Goal: Information Seeking & Learning: Learn about a topic

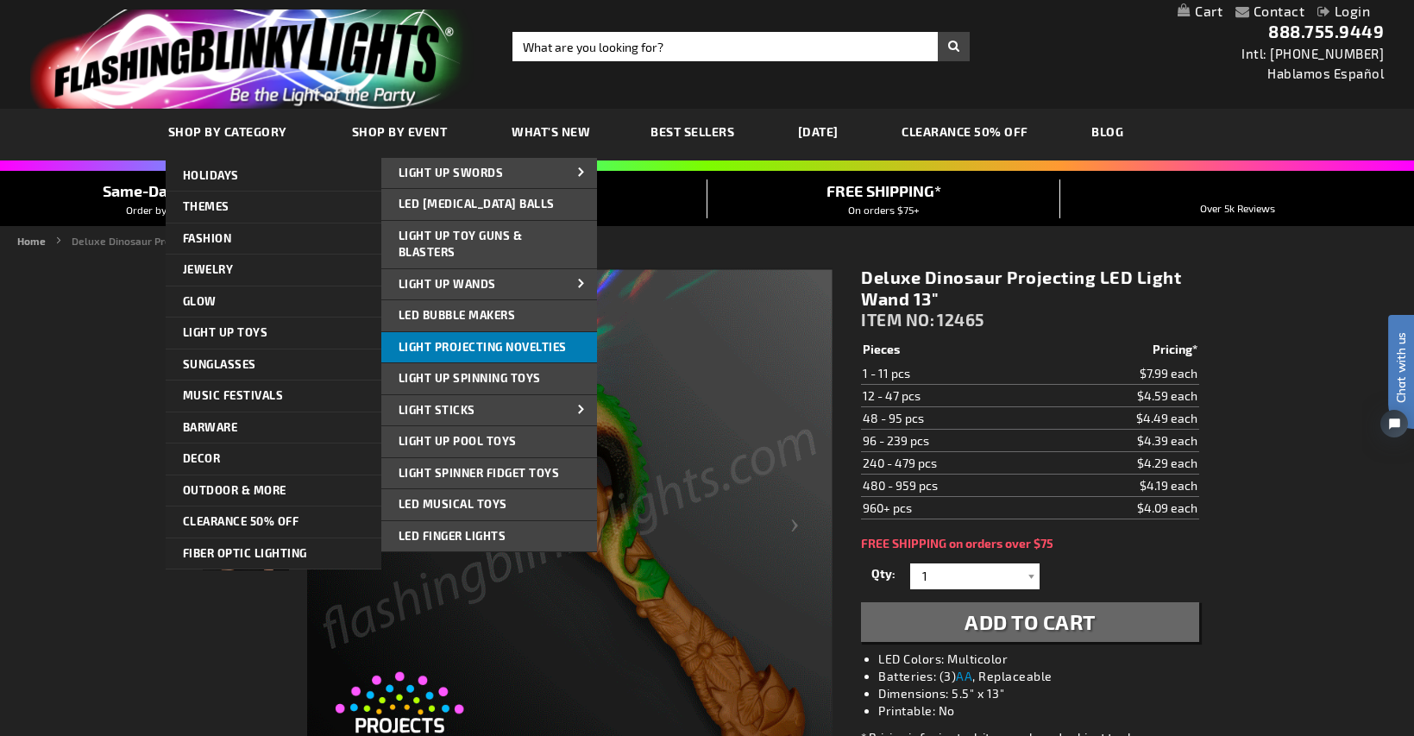
click at [434, 344] on span "Light Projecting Novelties" at bounding box center [483, 347] width 168 height 14
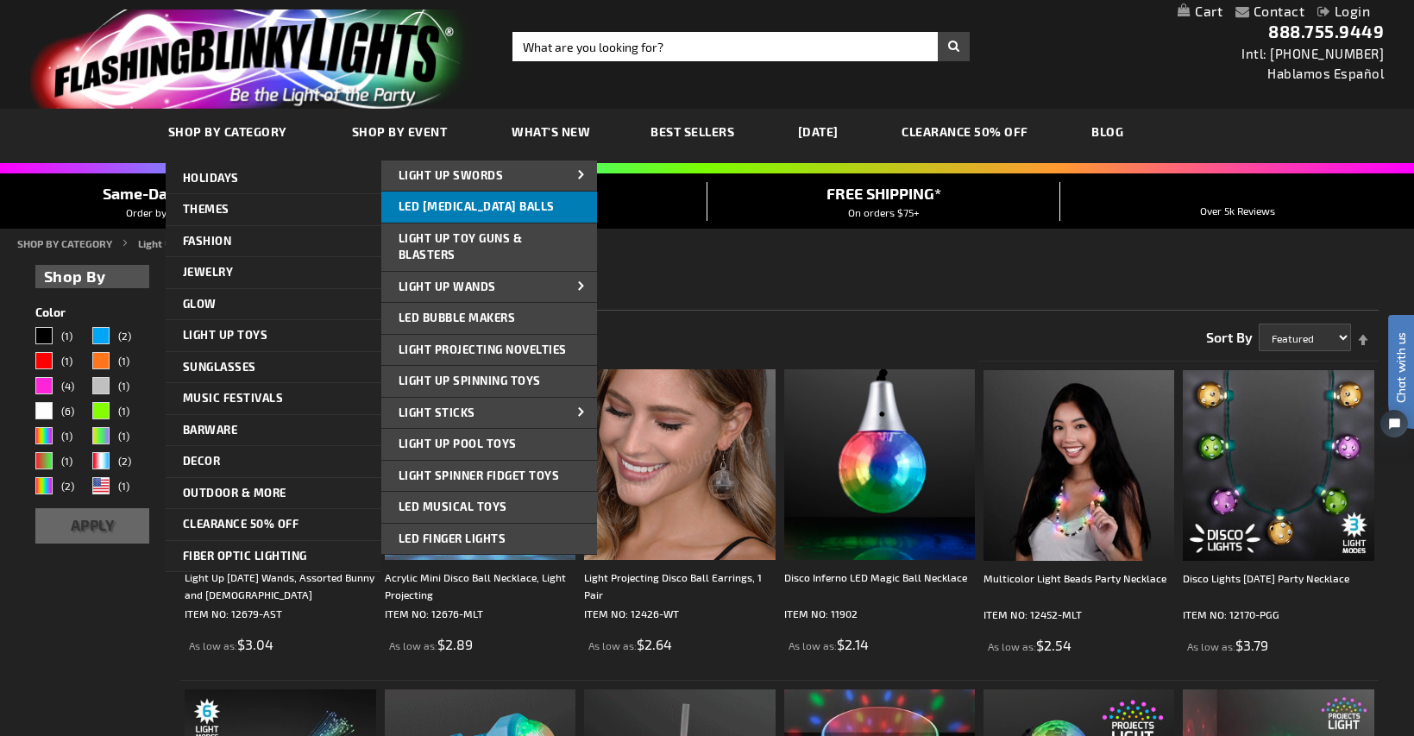
click at [464, 209] on span "LED Flashing Balls" at bounding box center [477, 206] width 156 height 14
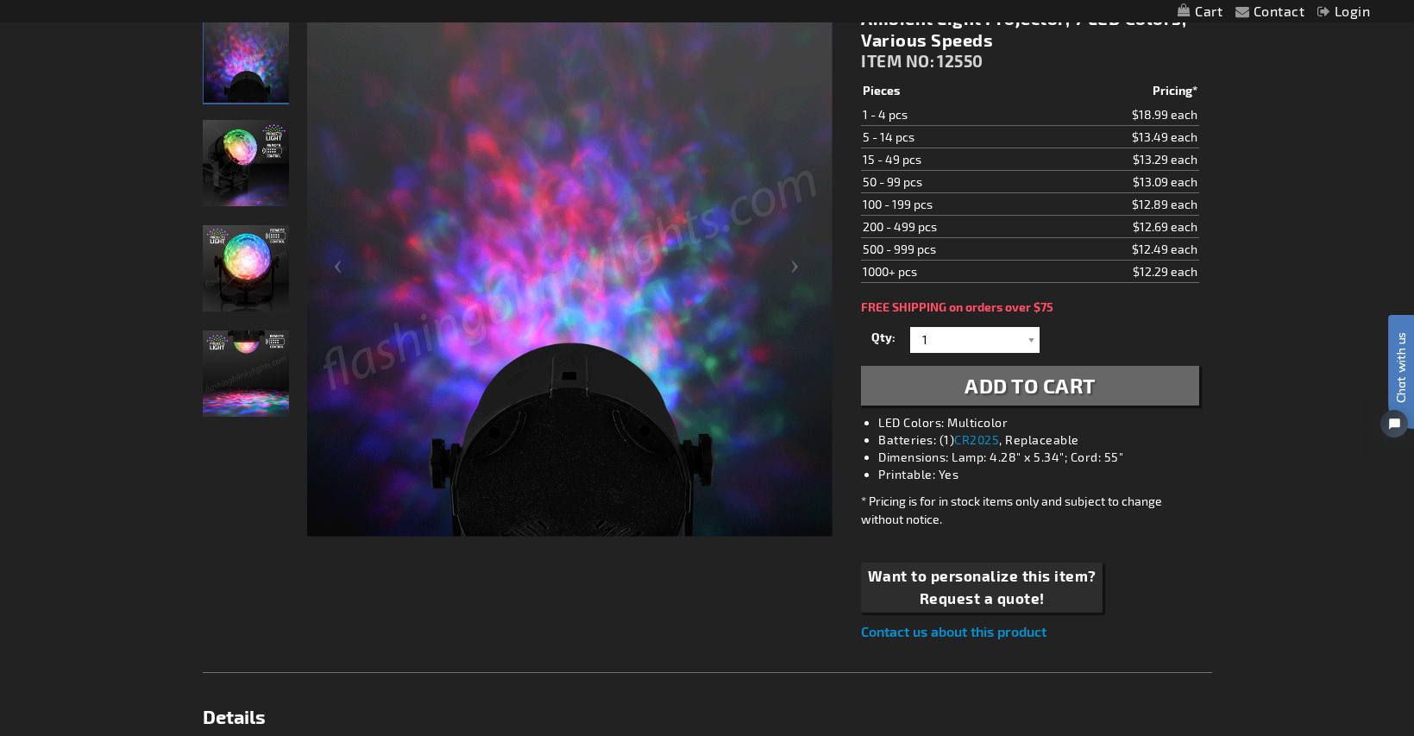
click at [251, 305] on img "Ambient Light Projector, 7 LED Colors" at bounding box center [246, 268] width 86 height 86
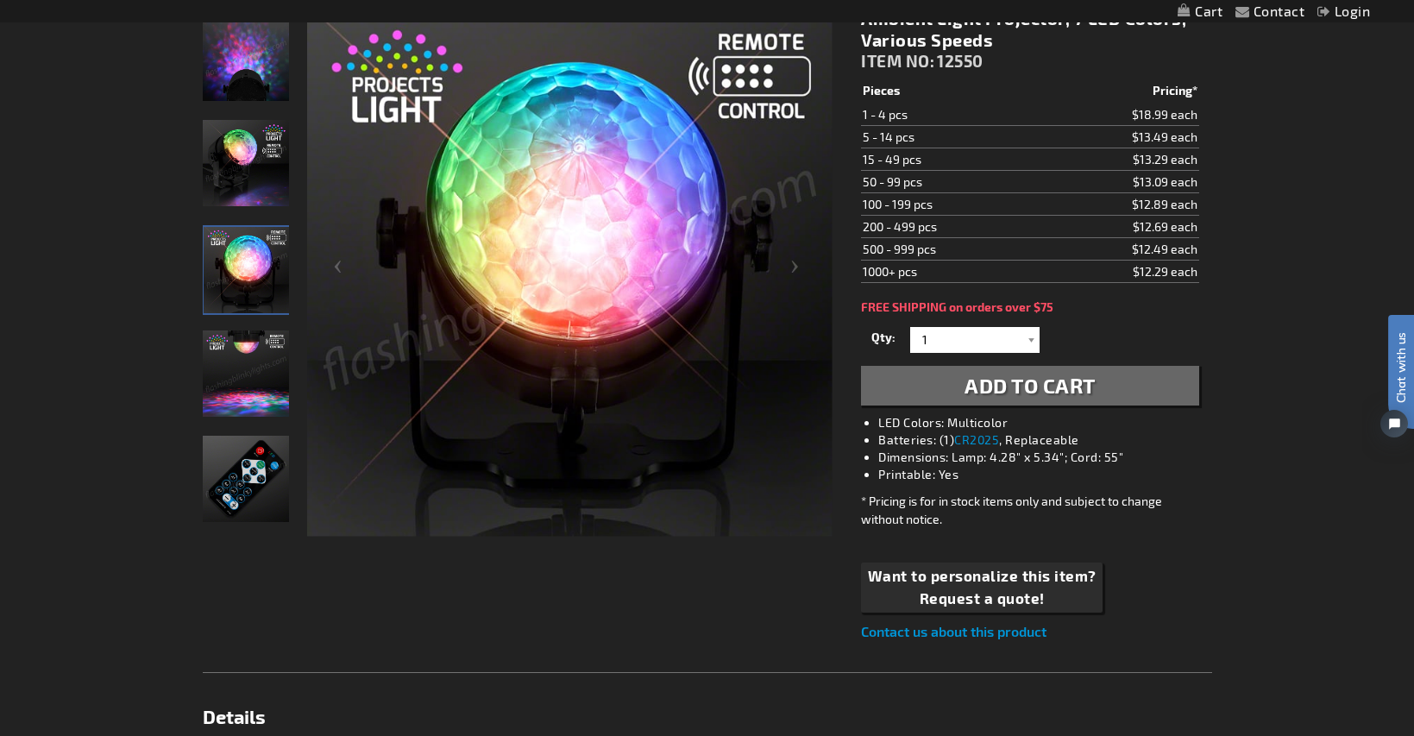
click at [254, 381] on img "Ambient Light Projector, 7 LED Colors" at bounding box center [246, 374] width 86 height 86
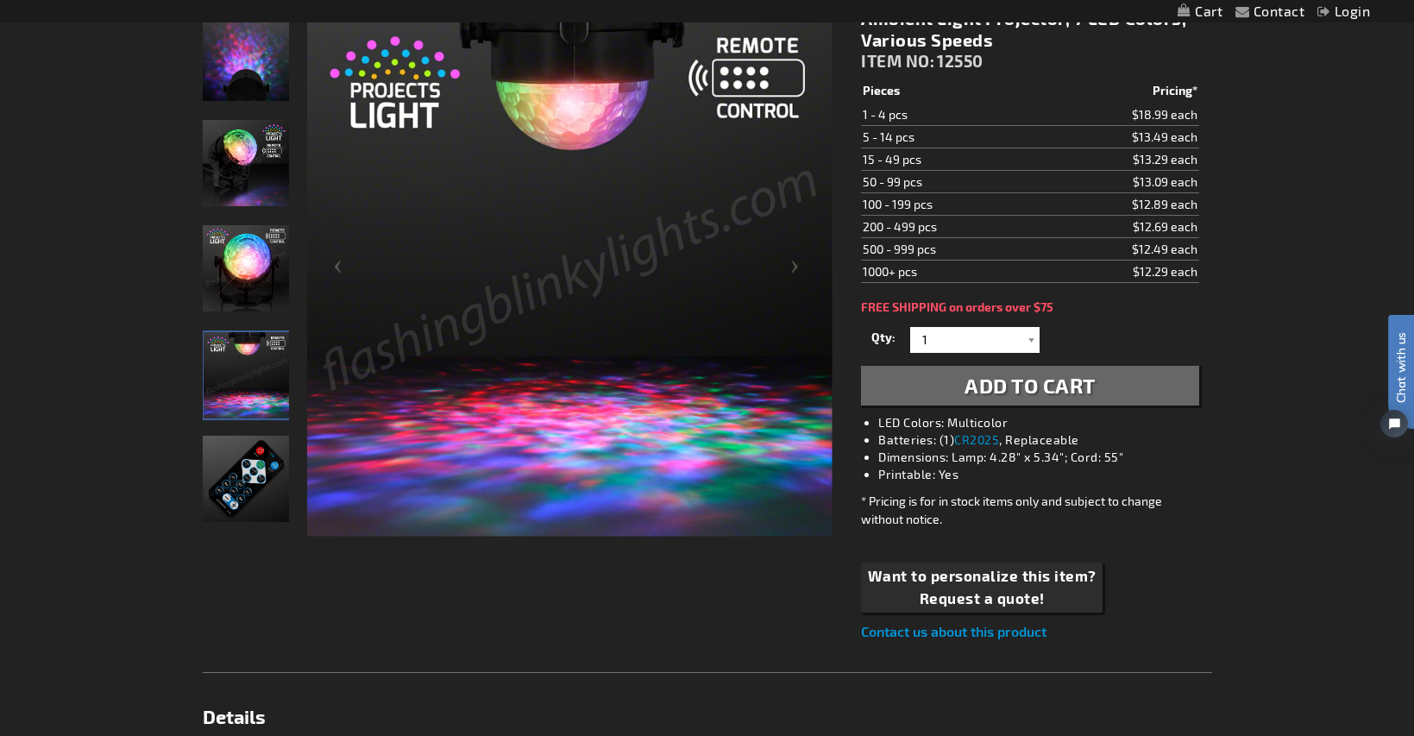
click at [243, 70] on img "Ambient Light Projector, 7 LED Colors" at bounding box center [246, 58] width 86 height 86
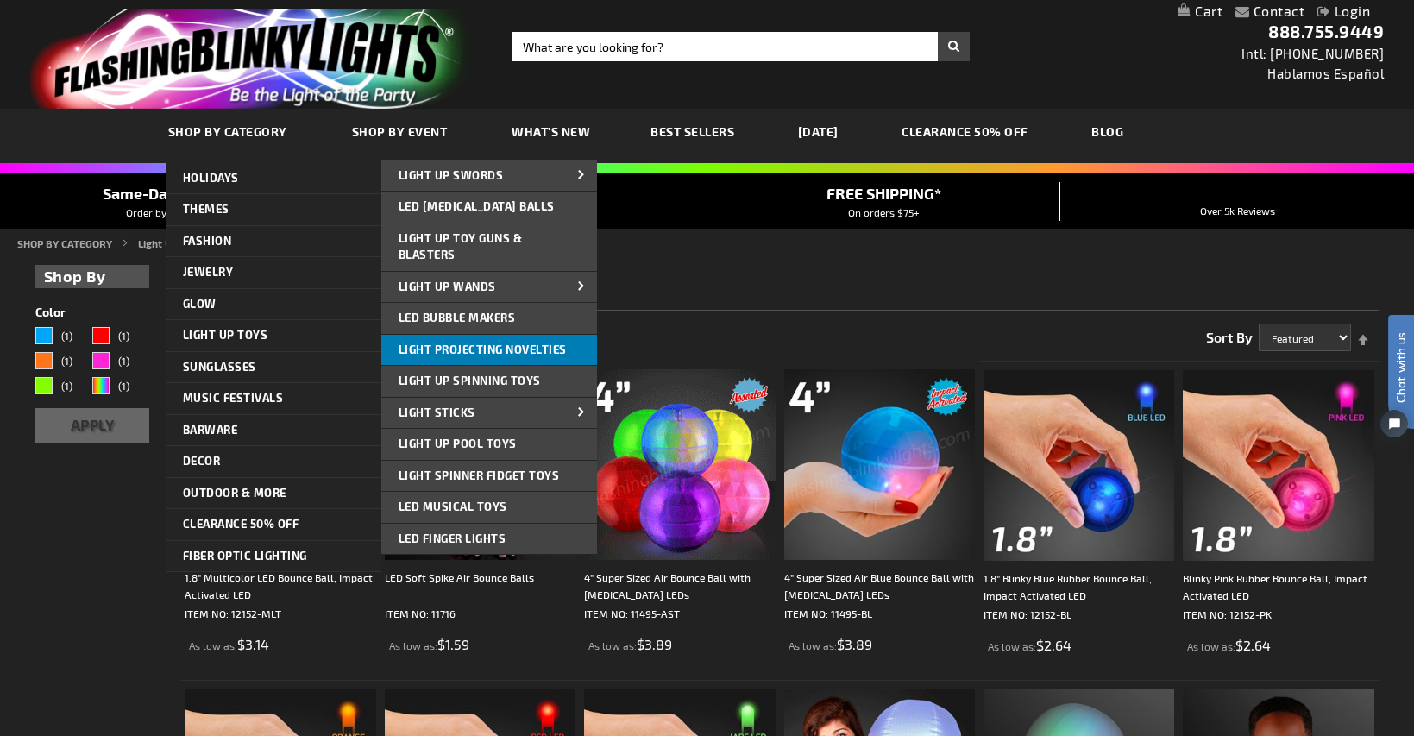
click at [522, 357] on link "Light Projecting Novelties" at bounding box center [489, 350] width 216 height 31
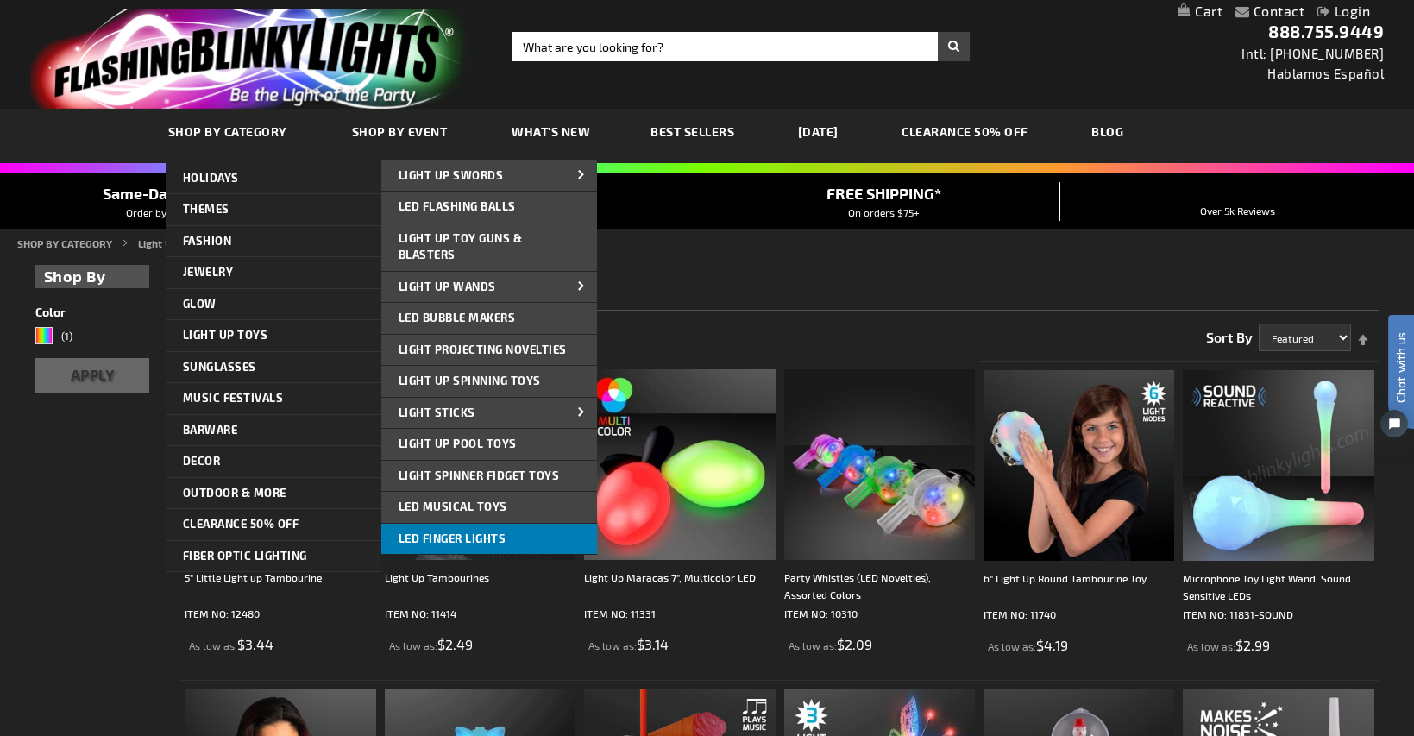
click at [463, 529] on link "LED Finger Lights" at bounding box center [489, 539] width 216 height 31
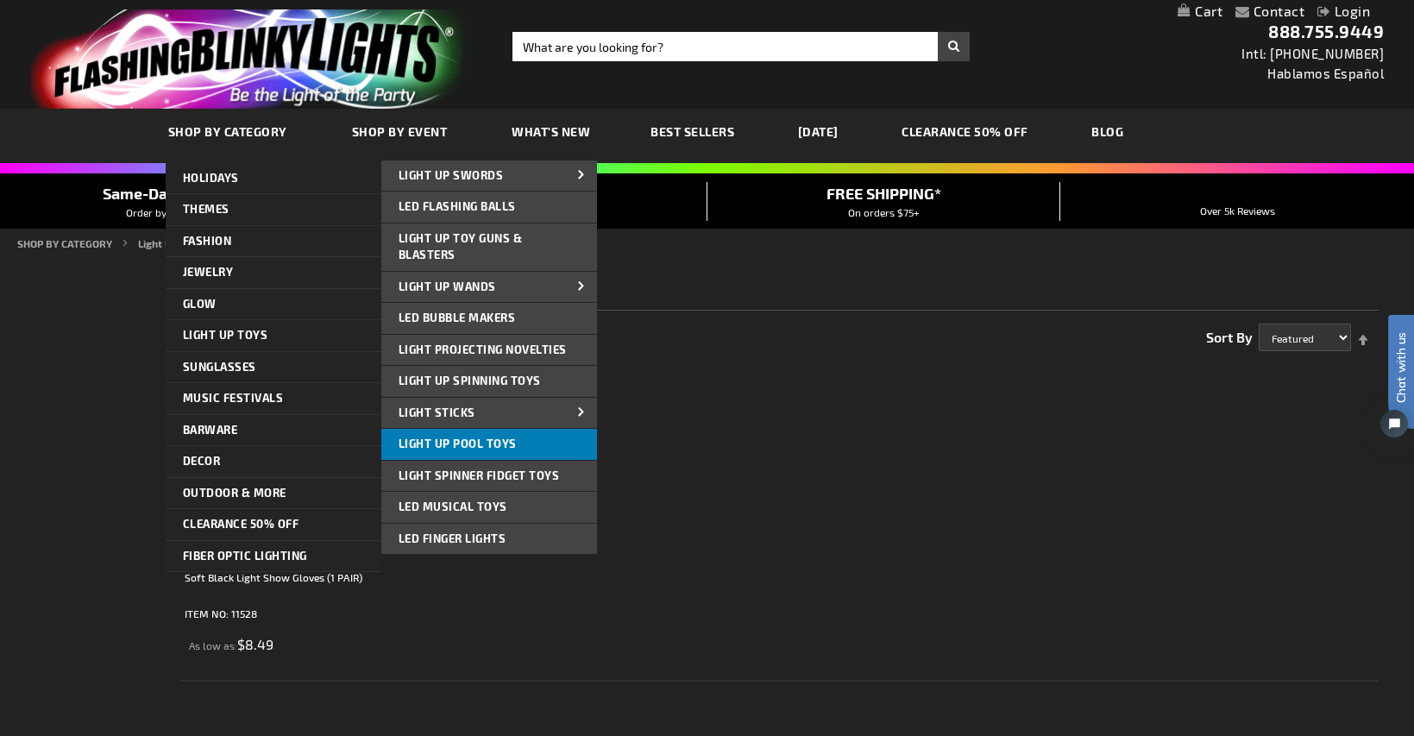
click at [513, 443] on link "Light Up Pool Toys" at bounding box center [489, 444] width 216 height 31
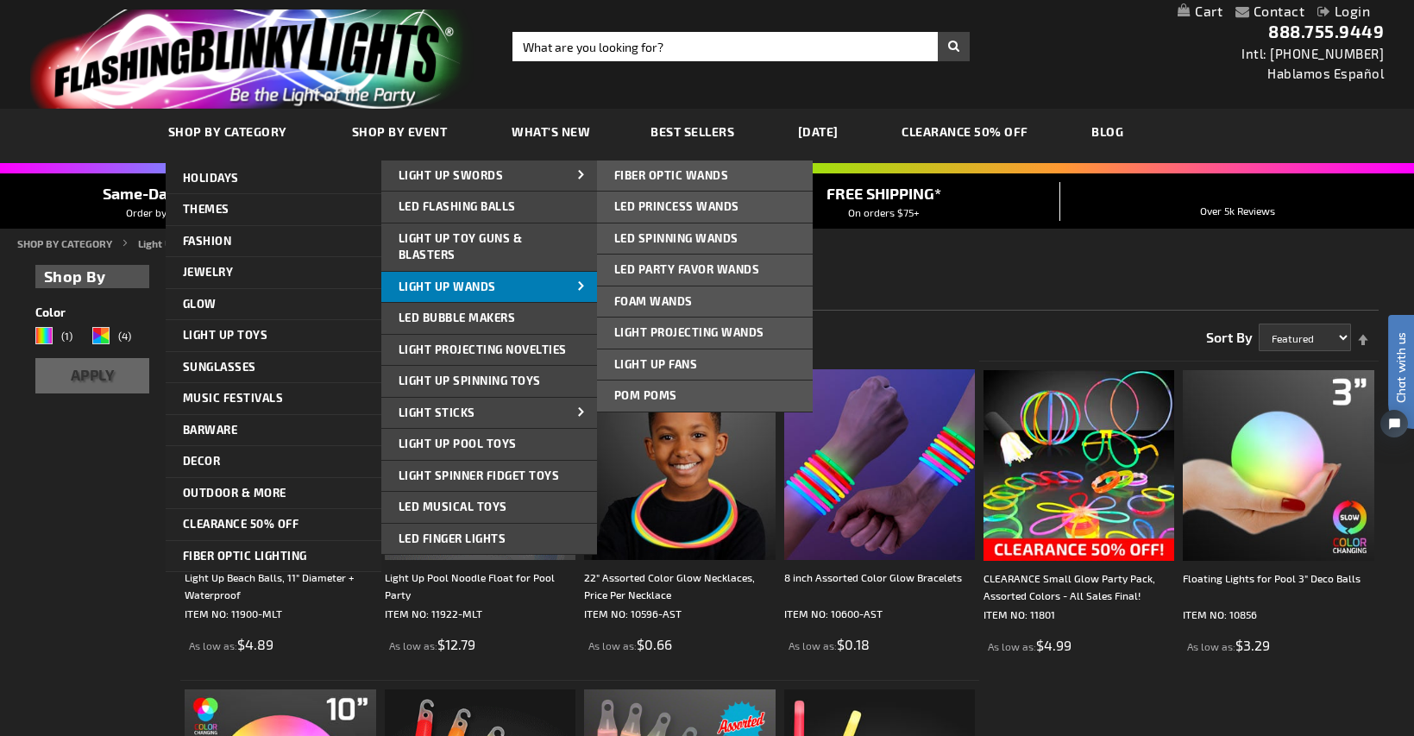
click at [477, 294] on link "Light Up Wands" at bounding box center [489, 287] width 216 height 31
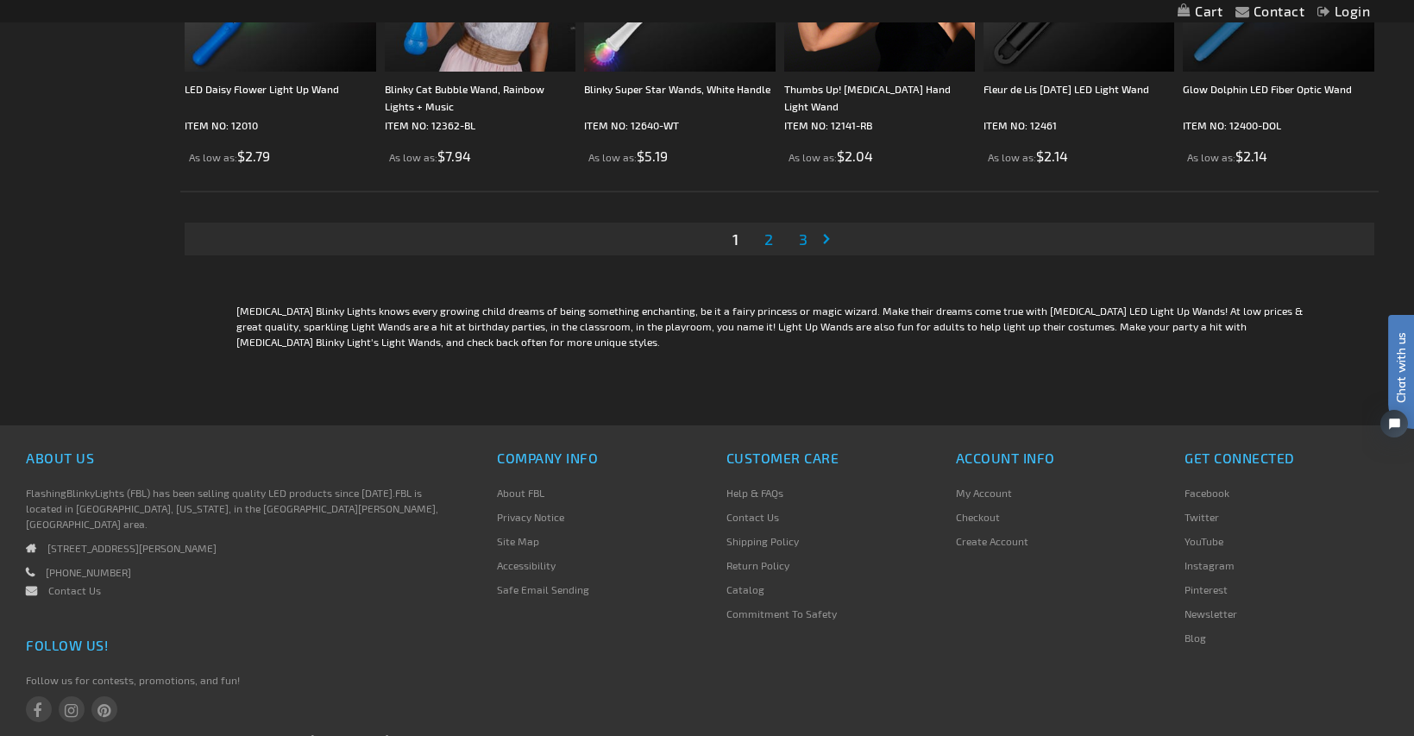
scroll to position [3366, 0]
click at [769, 237] on span "2" at bounding box center [769, 236] width 9 height 19
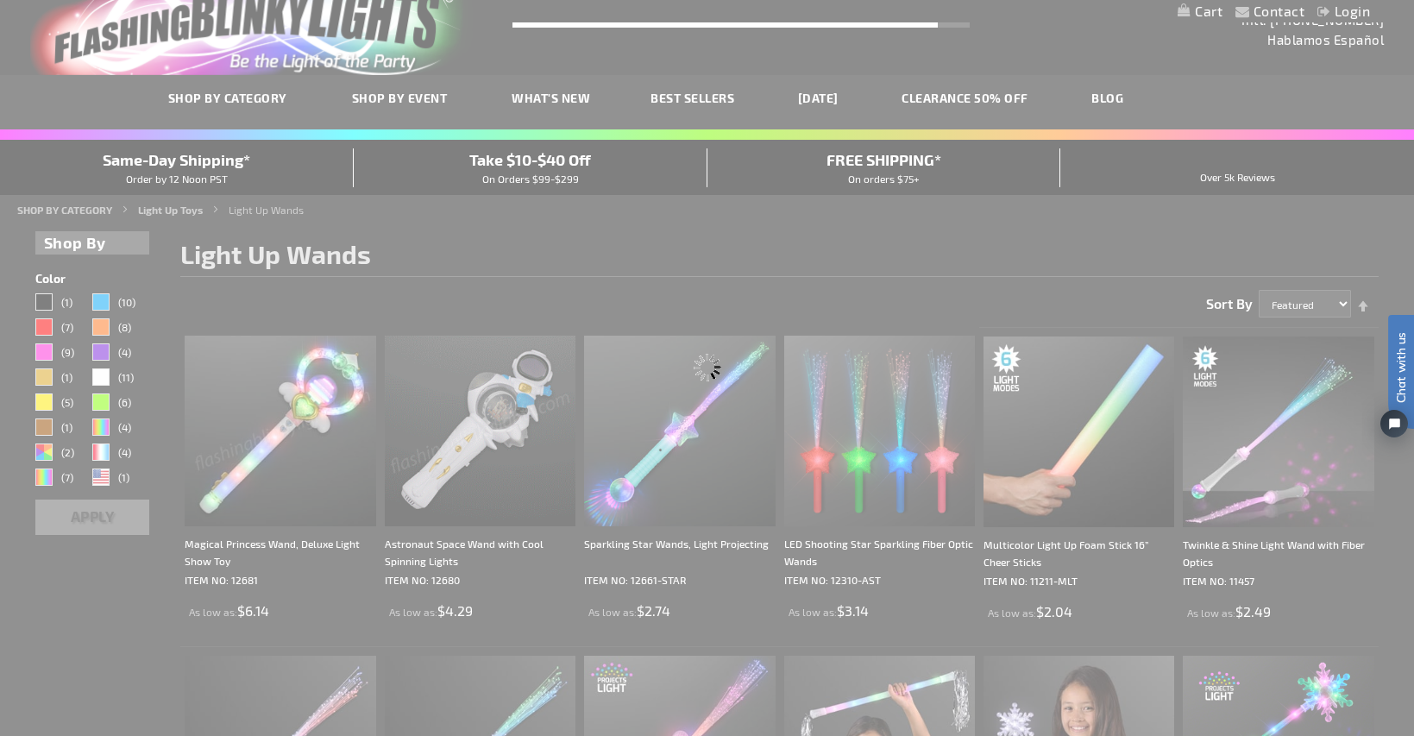
scroll to position [0, 0]
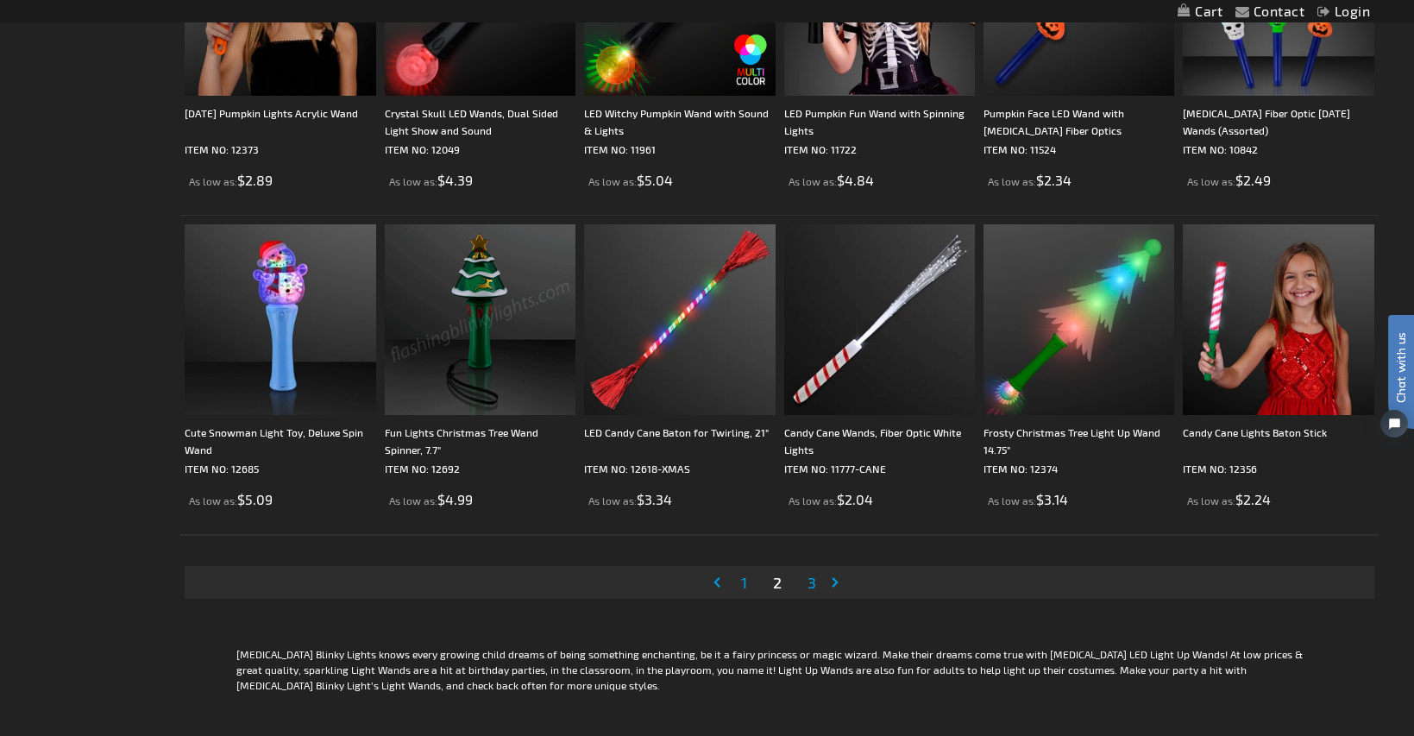
scroll to position [3279, 0]
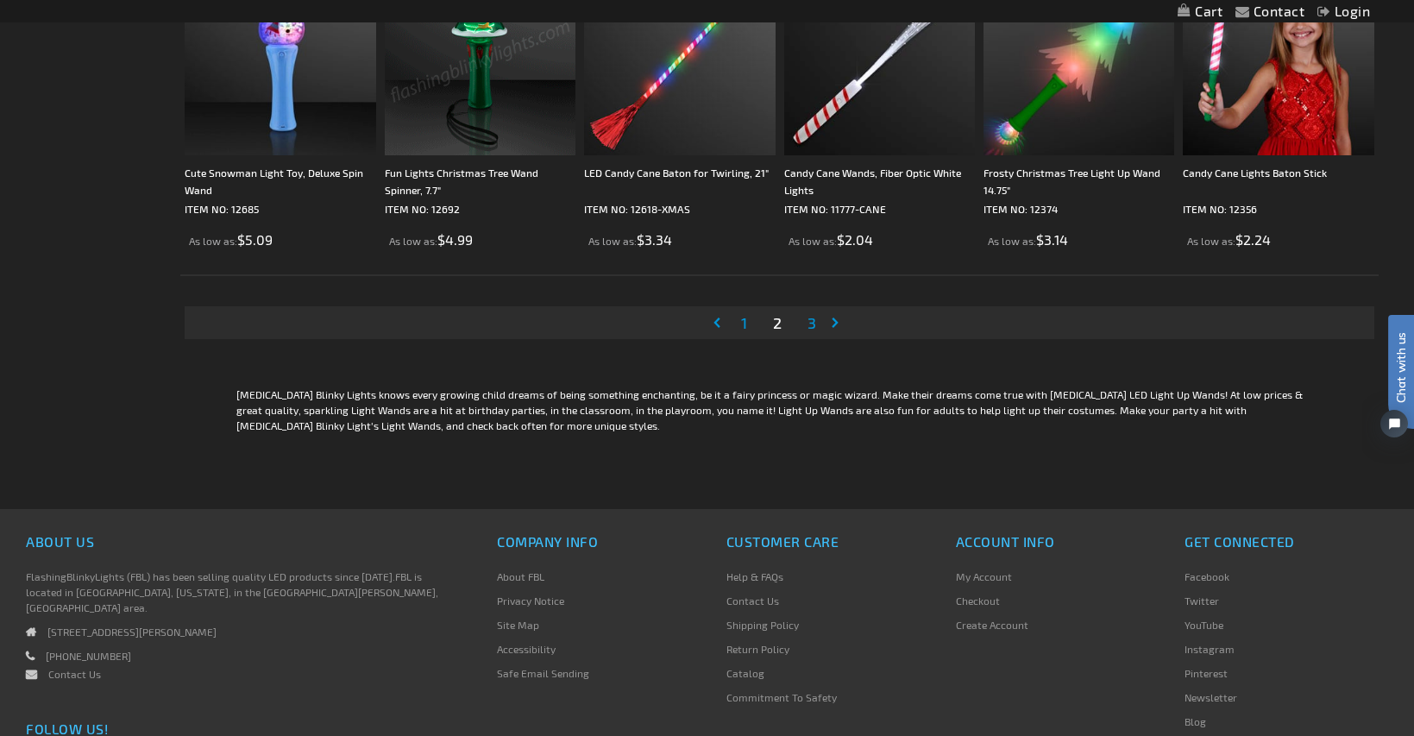
click at [746, 320] on span "1" at bounding box center [744, 322] width 6 height 19
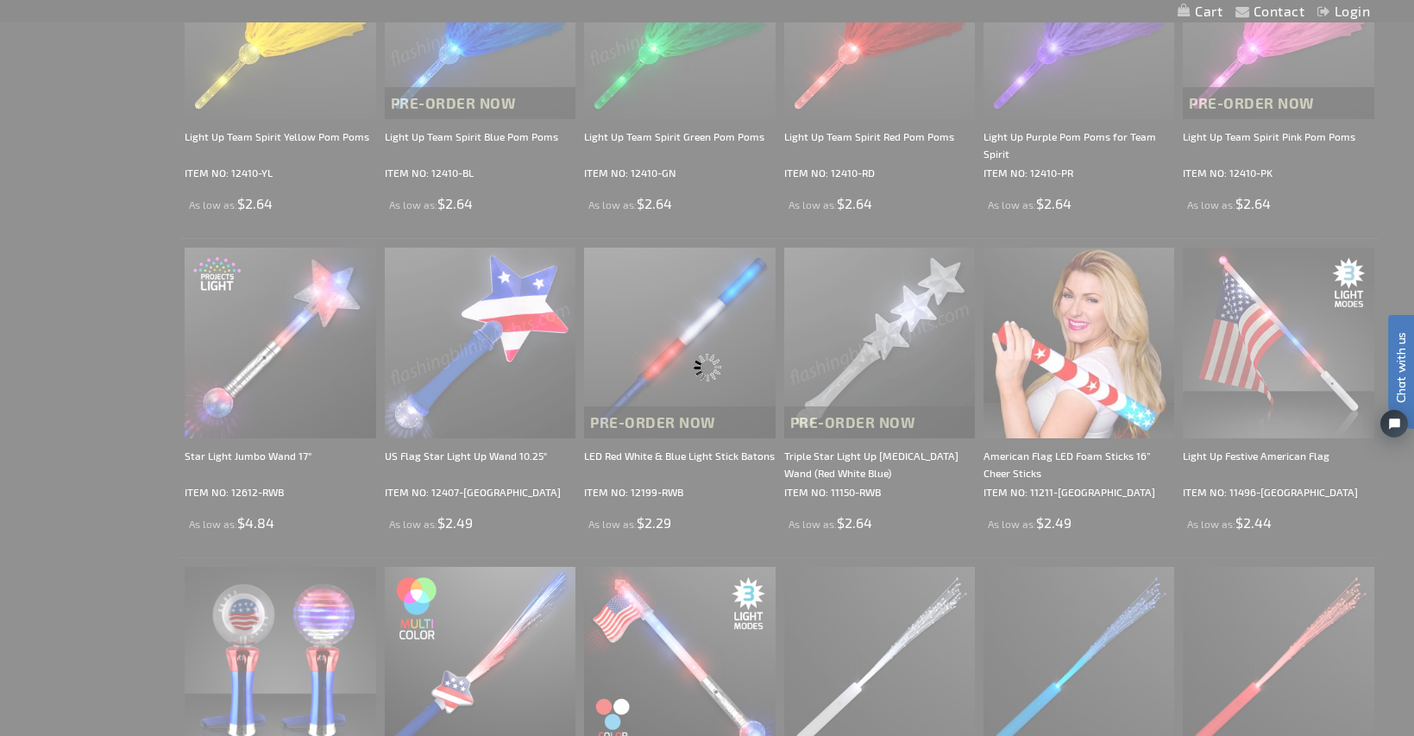
scroll to position [0, 0]
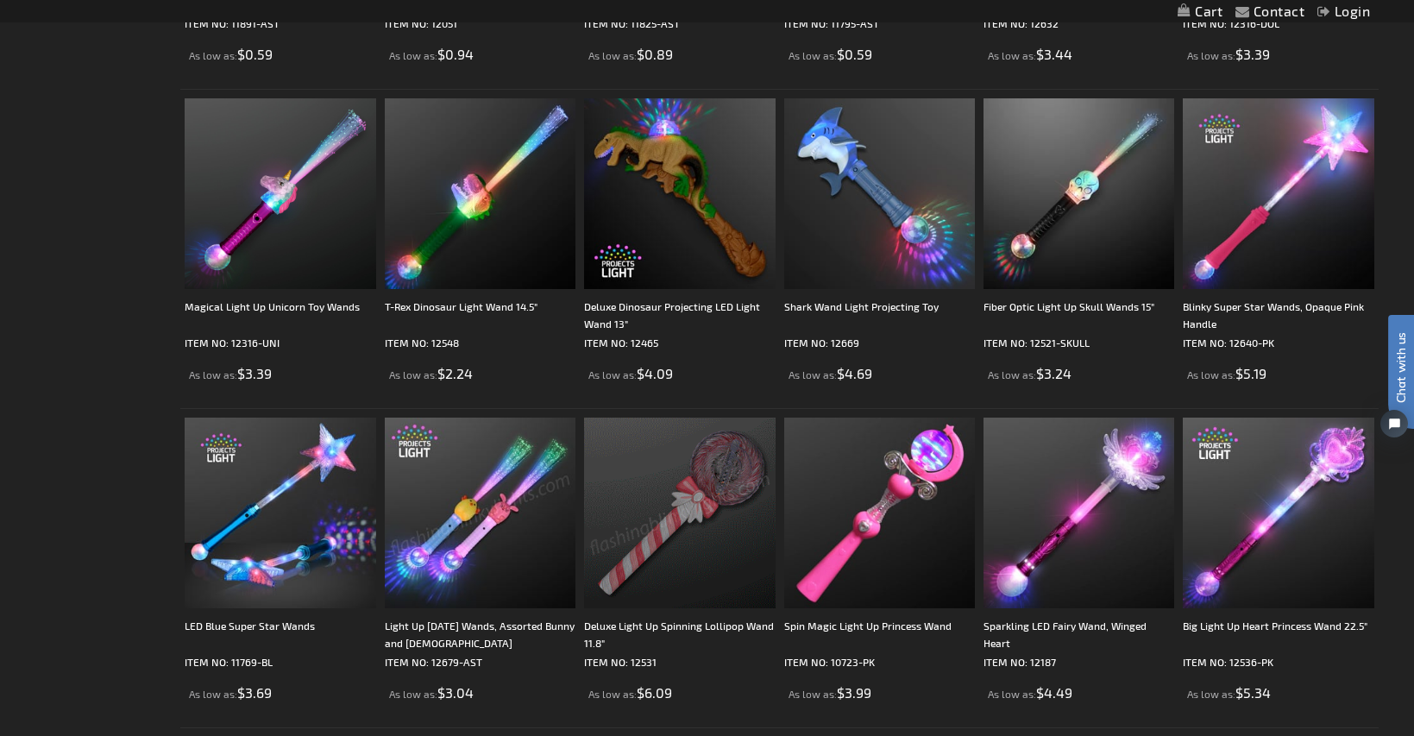
scroll to position [1899, 0]
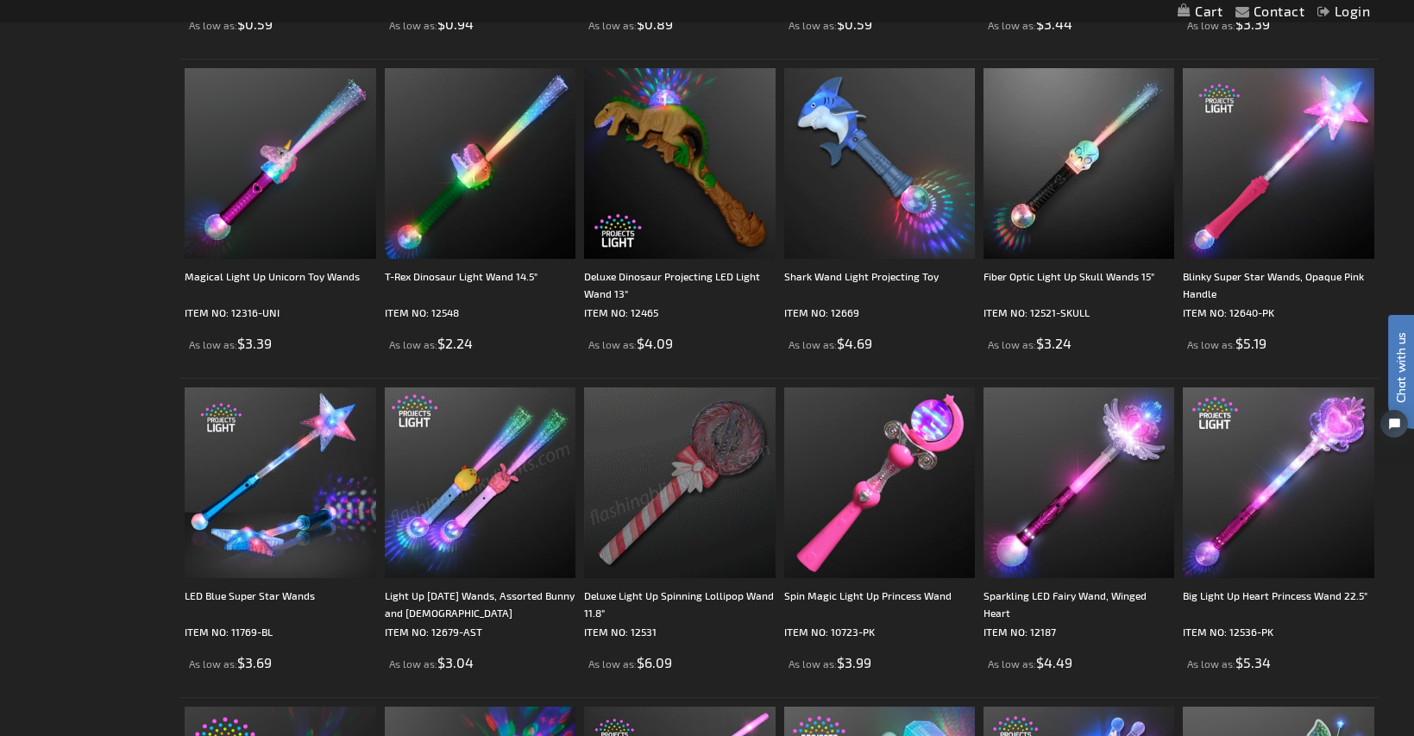
click at [650, 461] on img at bounding box center [679, 482] width 191 height 191
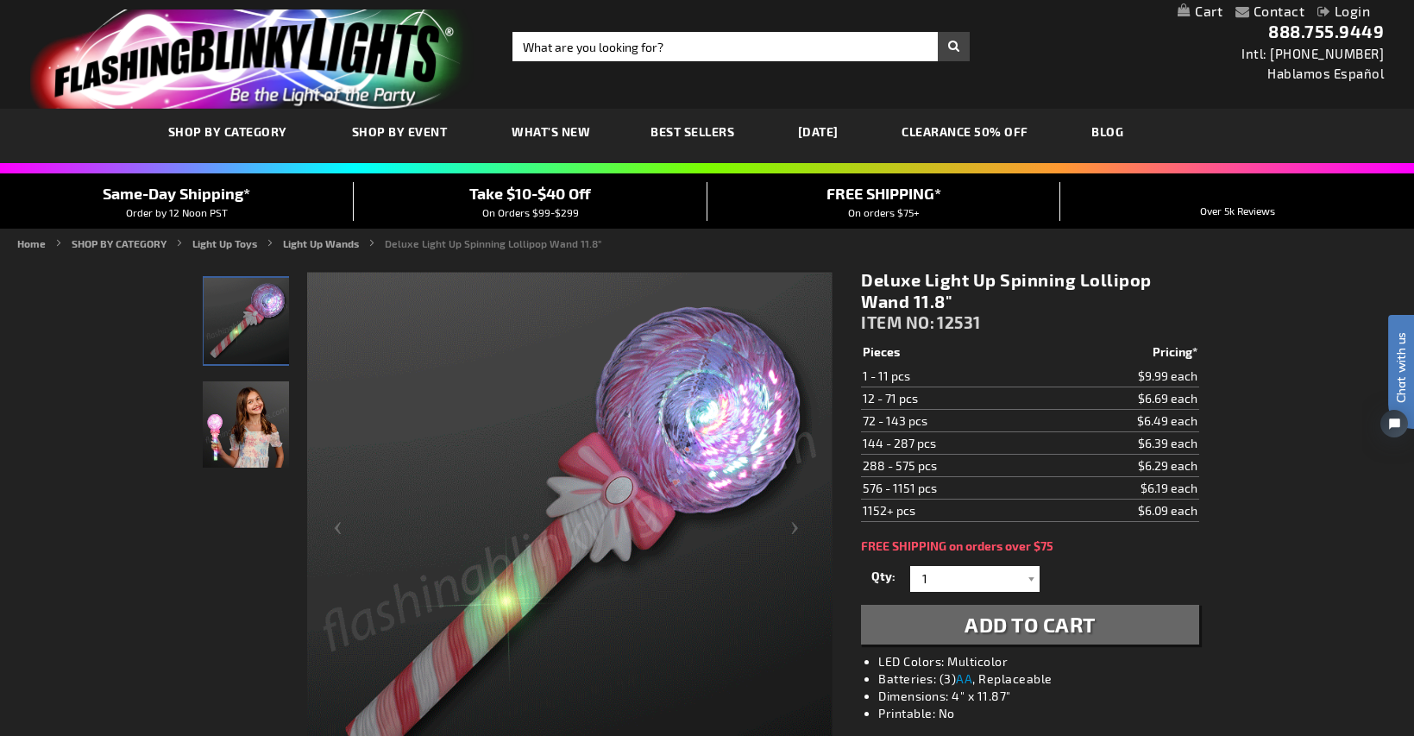
click at [234, 429] on img at bounding box center [246, 424] width 86 height 86
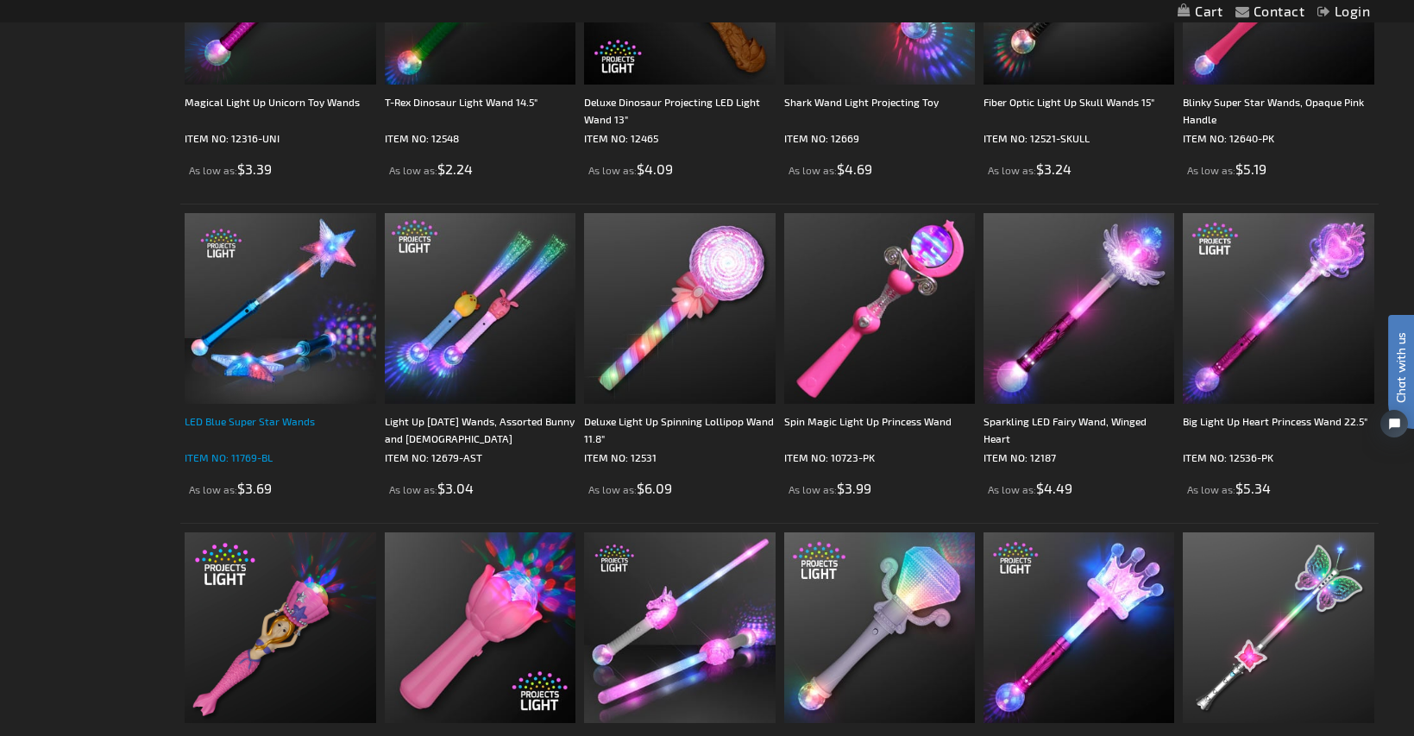
scroll to position [2072, 0]
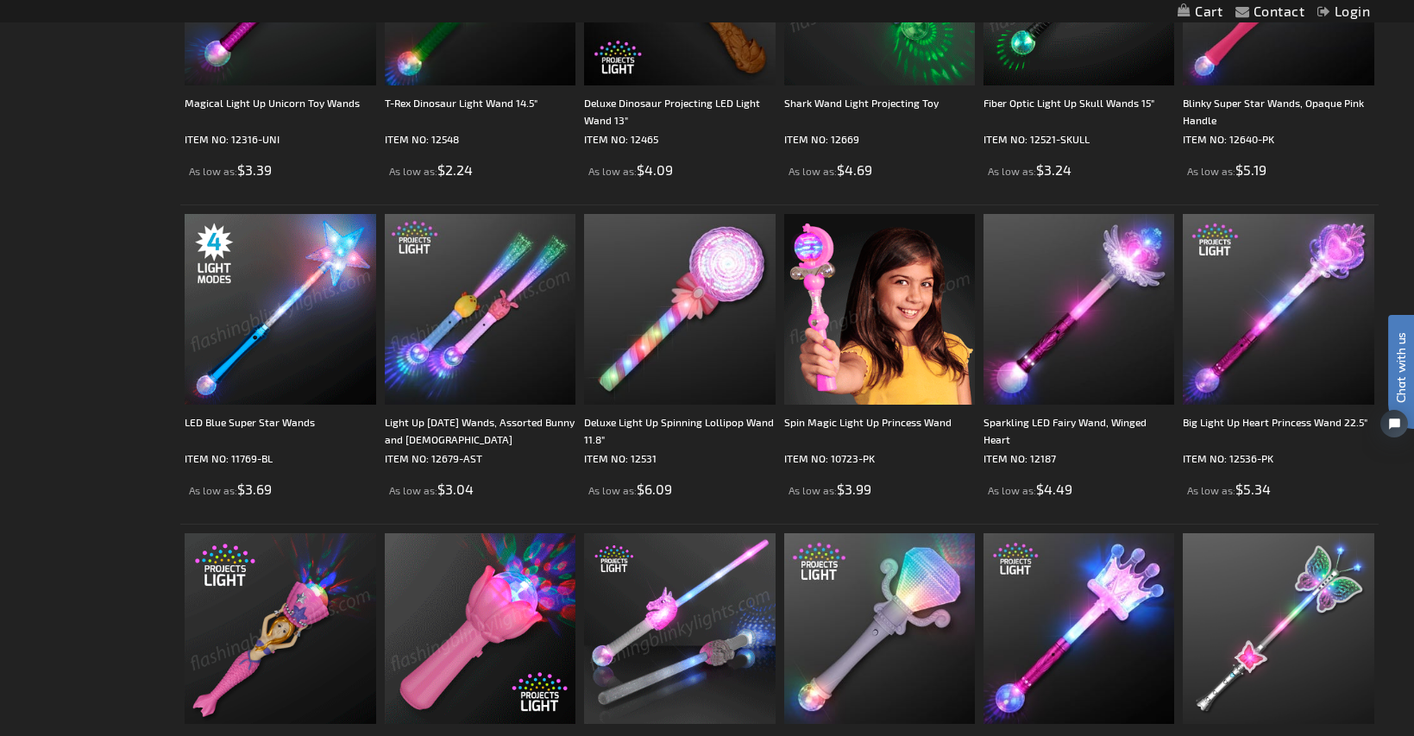
click at [269, 633] on img at bounding box center [280, 628] width 191 height 191
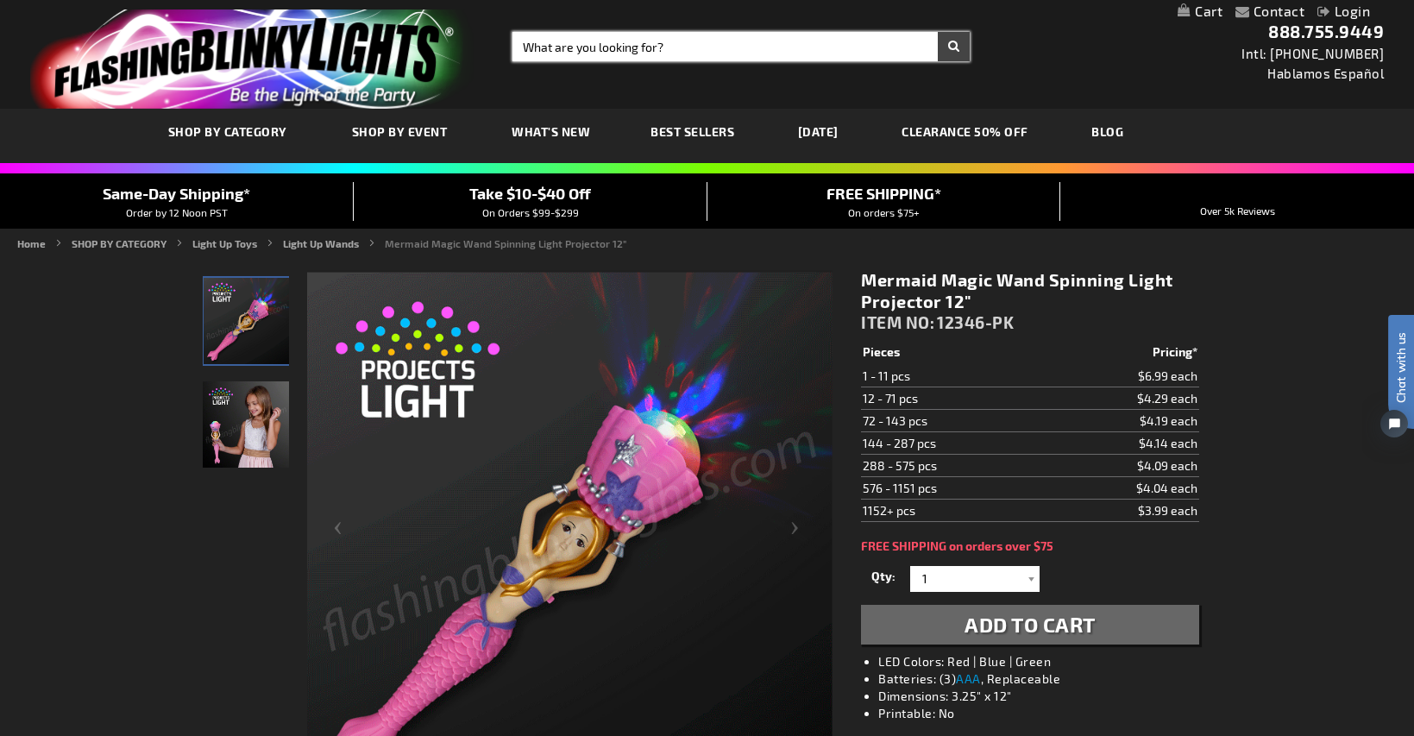
click at [566, 44] on input "Search" at bounding box center [741, 46] width 457 height 29
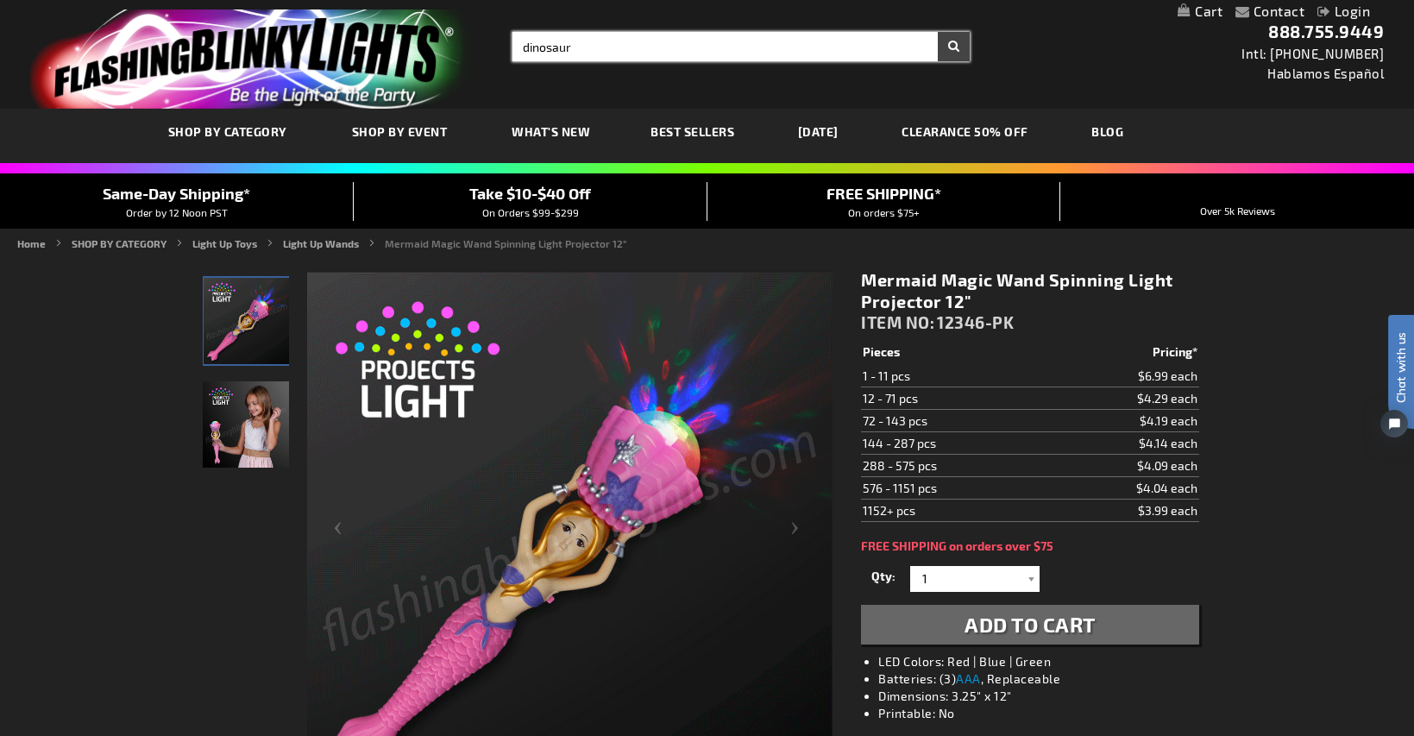
type input "dinosaur"
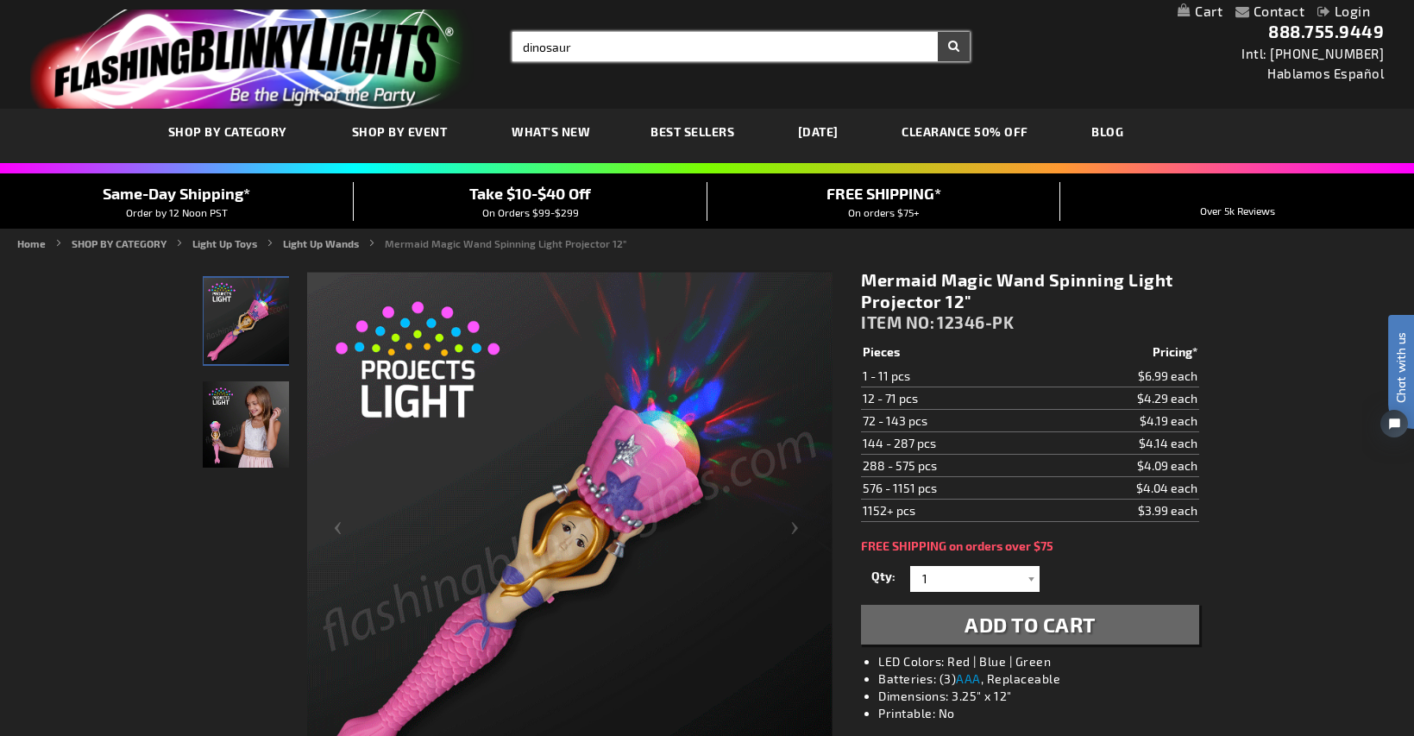
click at [938, 32] on button "Search" at bounding box center [954, 46] width 32 height 29
